Goal: Task Accomplishment & Management: Use online tool/utility

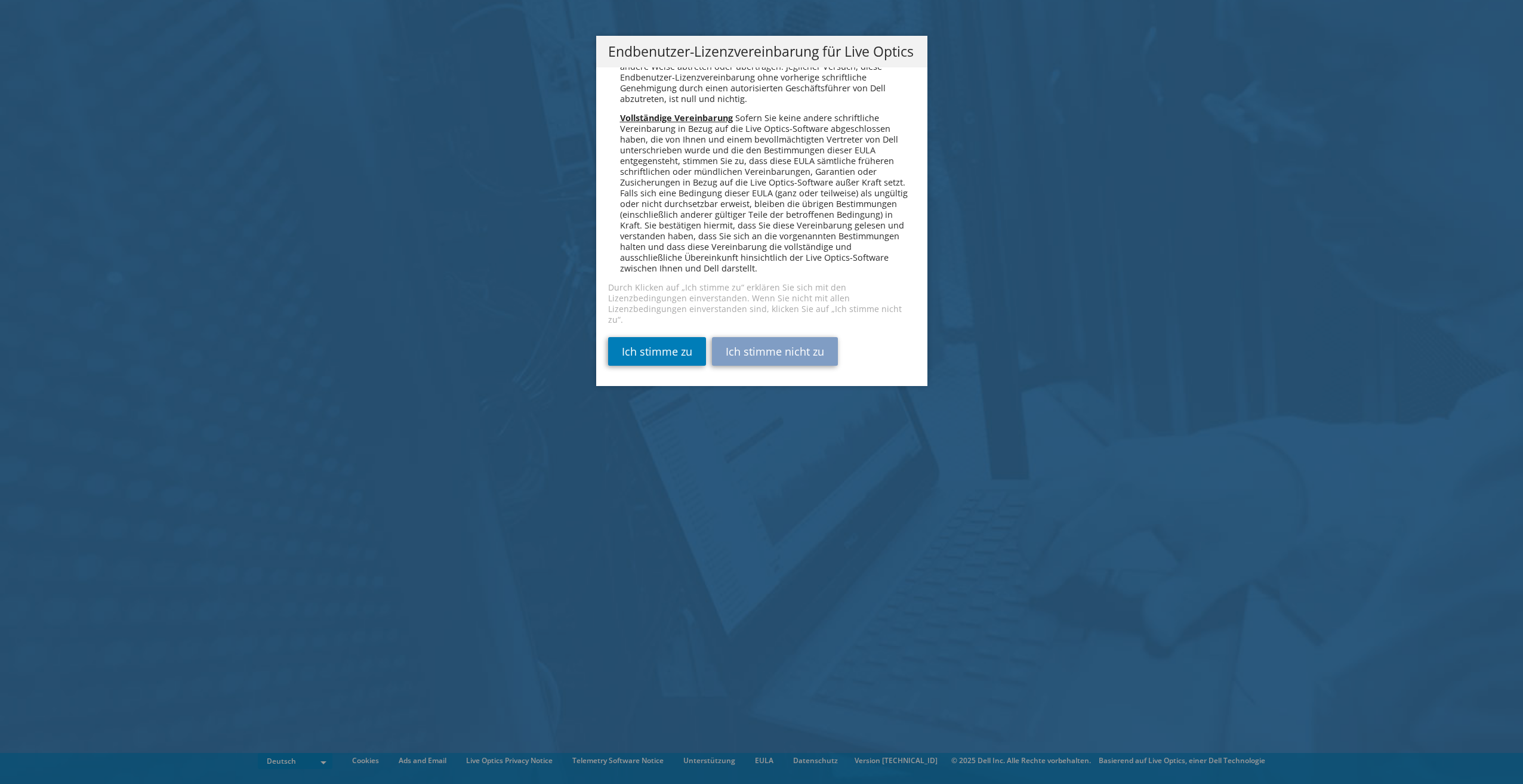
scroll to position [5863, 0]
click at [652, 351] on link "Ich stimme zu" at bounding box center [657, 351] width 98 height 29
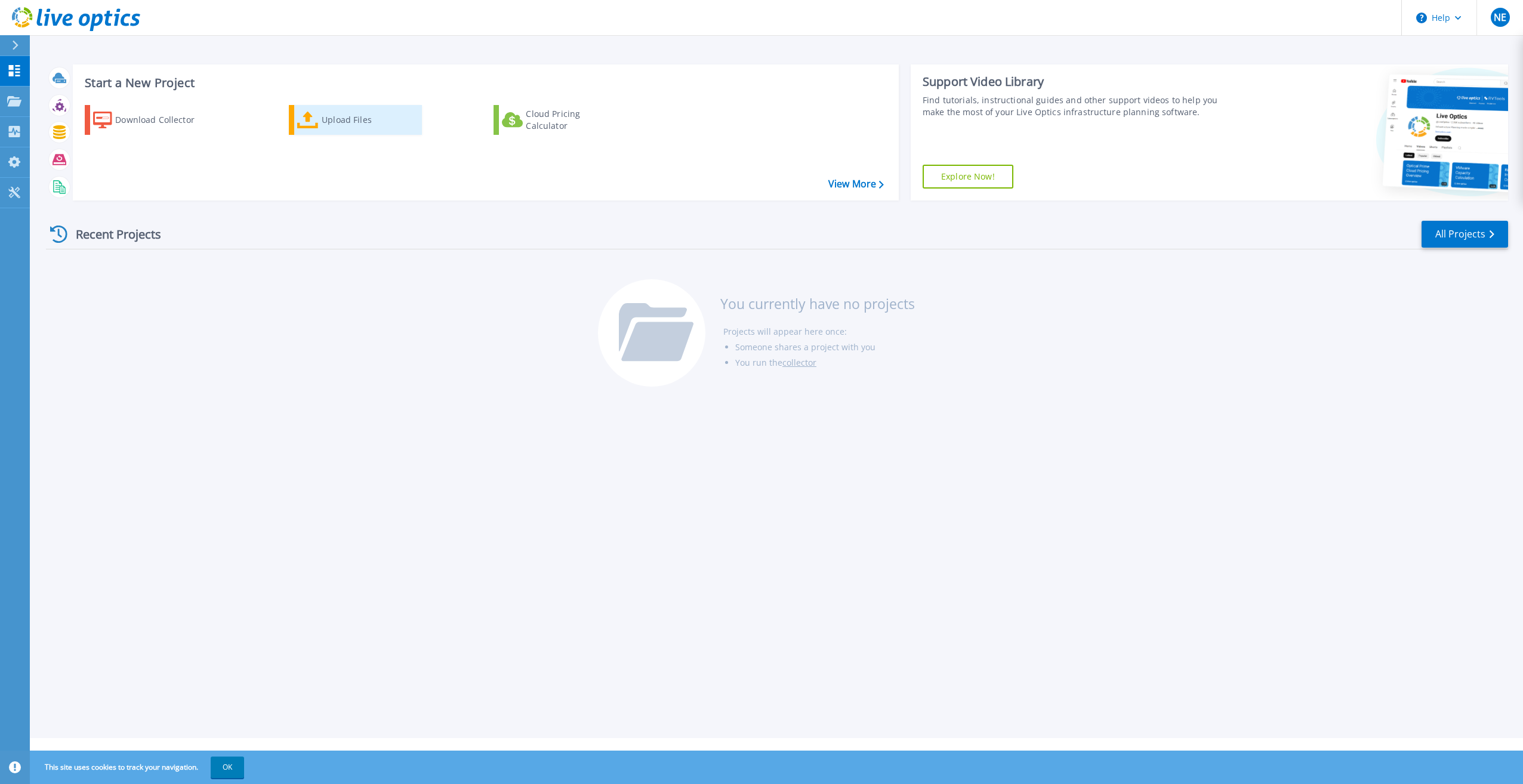
click at [329, 120] on div "Upload Files" at bounding box center [369, 120] width 96 height 24
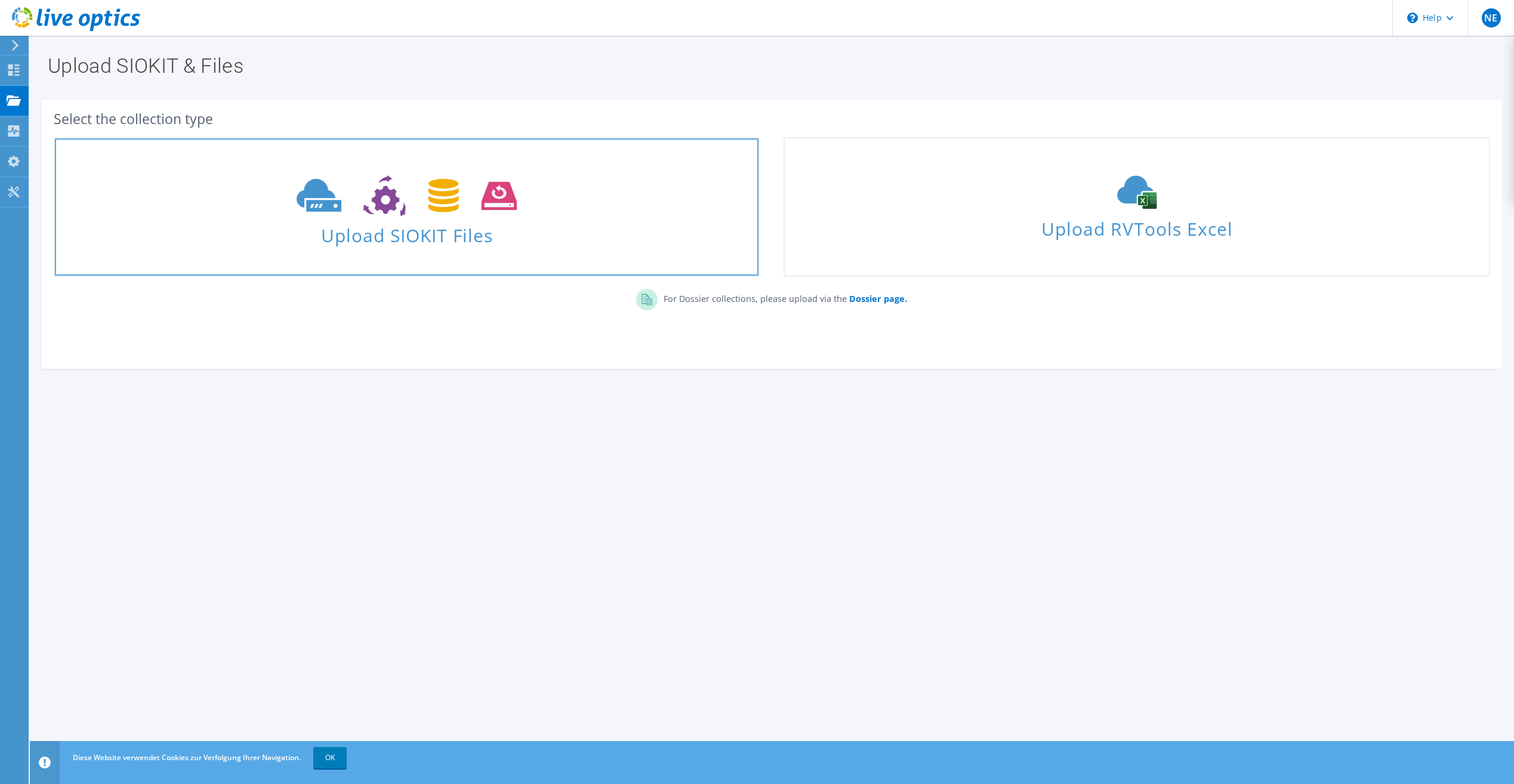
click at [470, 212] on icon at bounding box center [406, 196] width 220 height 41
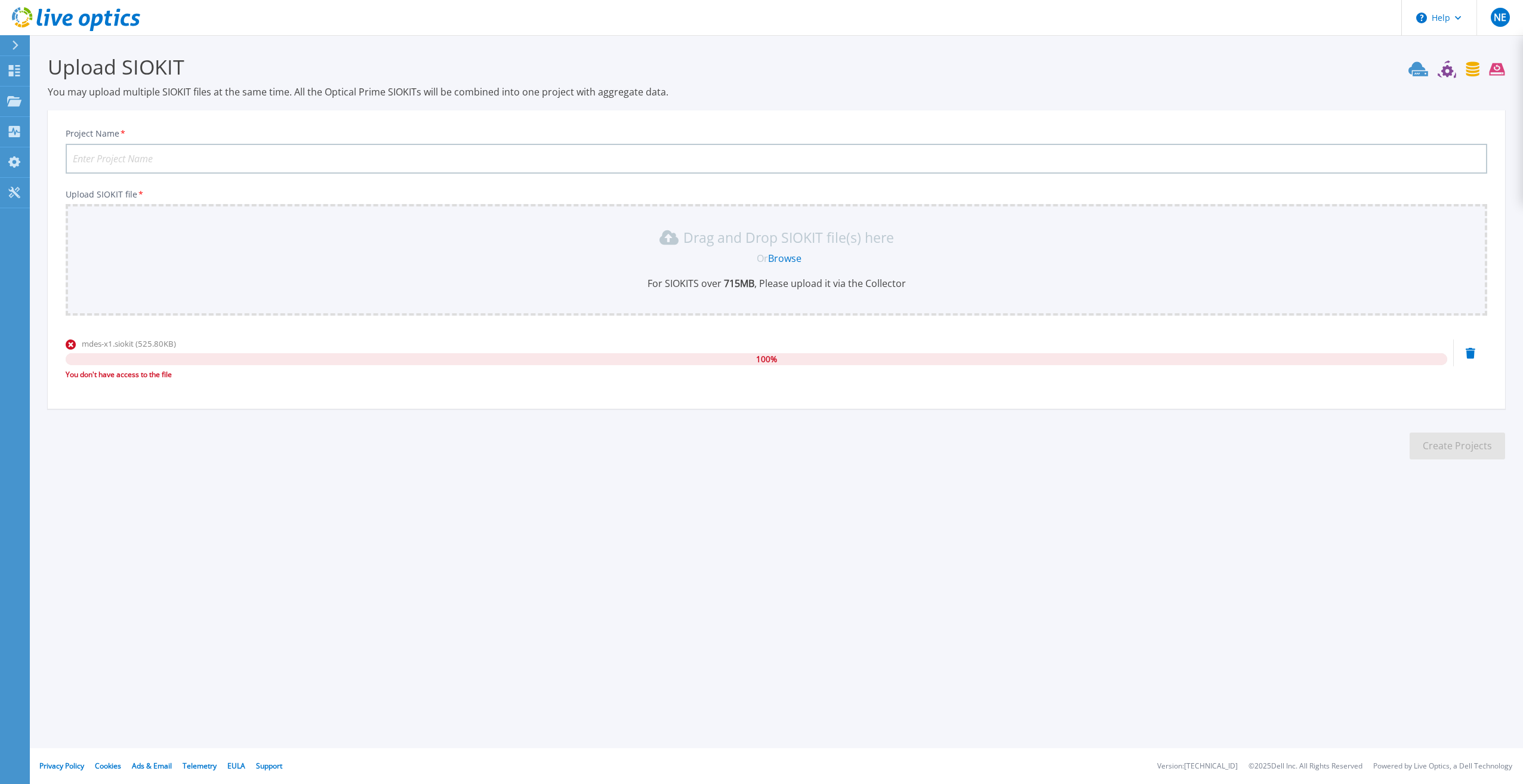
click at [136, 167] on input "Project Name *" at bounding box center [777, 158] width 1422 height 30
